Goal: Information Seeking & Learning: Check status

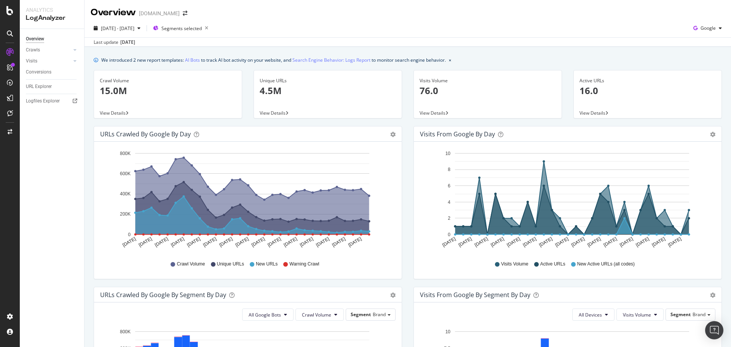
click at [404, 129] on div "URLs Crawled by Google by day Area Table Hold CTRL while clicking to filter the…" at bounding box center [248, 206] width 320 height 161
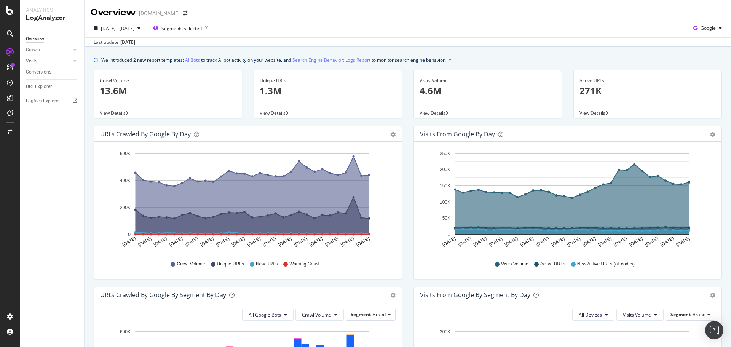
click at [408, 123] on div "Visits Volume 4.6M View Details" at bounding box center [488, 98] width 160 height 56
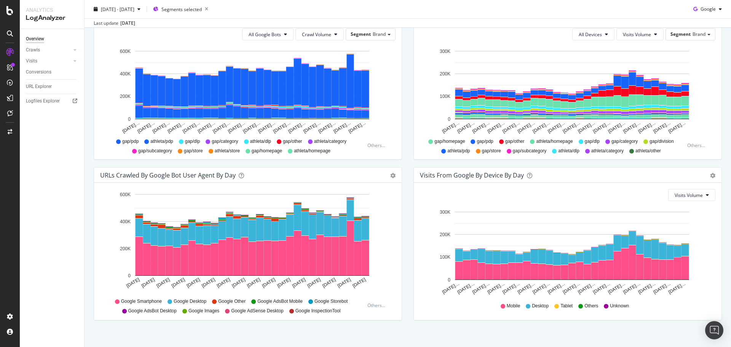
scroll to position [288, 0]
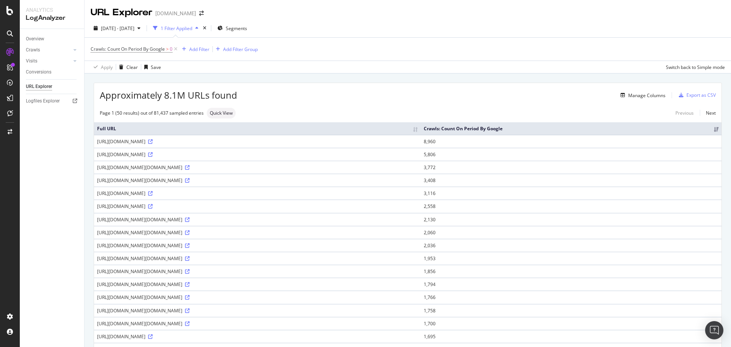
click at [540, 10] on div "URL Explorer Gap.com" at bounding box center [408, 9] width 647 height 19
click at [539, 13] on div "URL Explorer Gap.com" at bounding box center [408, 9] width 647 height 19
